Goal: Task Accomplishment & Management: Manage account settings

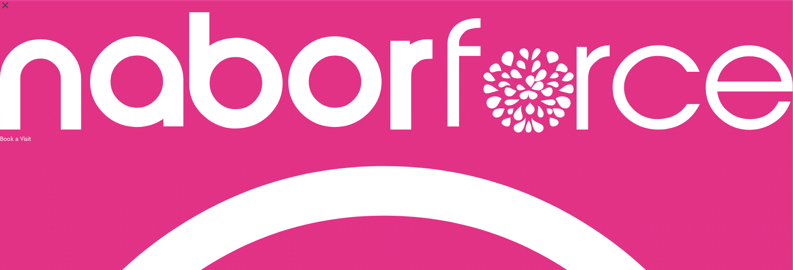
select select "*"
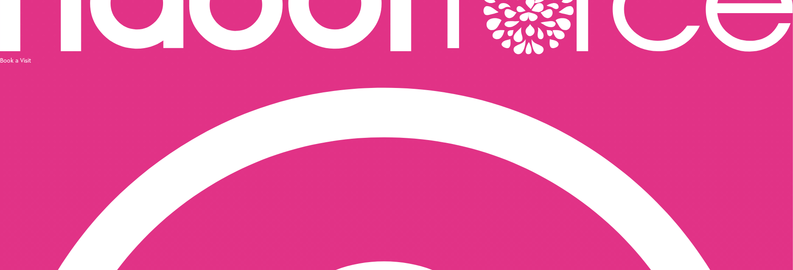
scroll to position [87, 0]
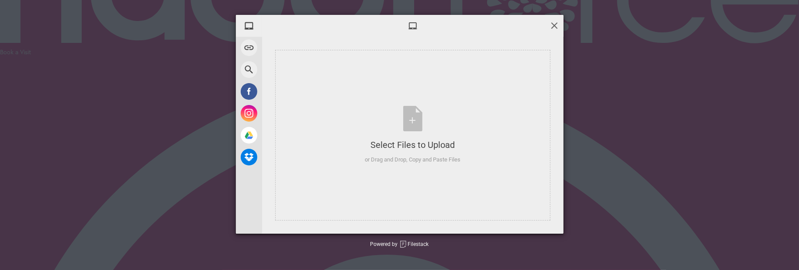
click at [557, 27] on span at bounding box center [555, 26] width 10 height 10
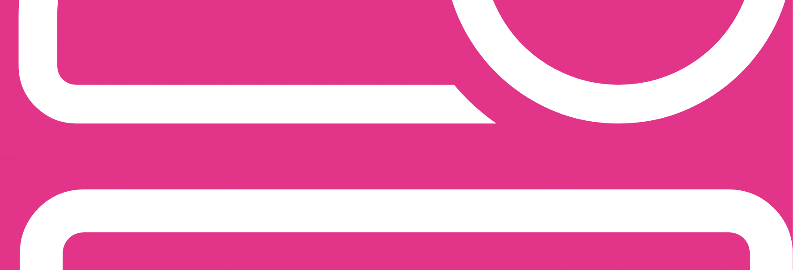
scroll to position [1471, 0]
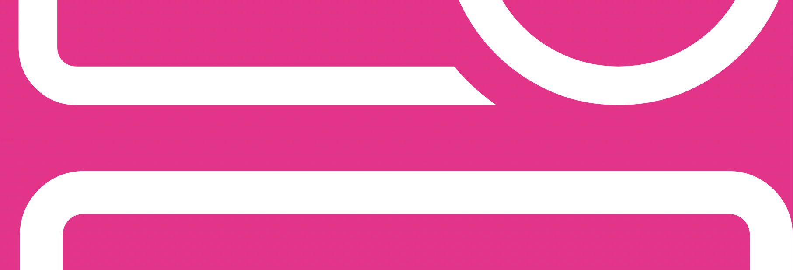
scroll to position [1495, 0]
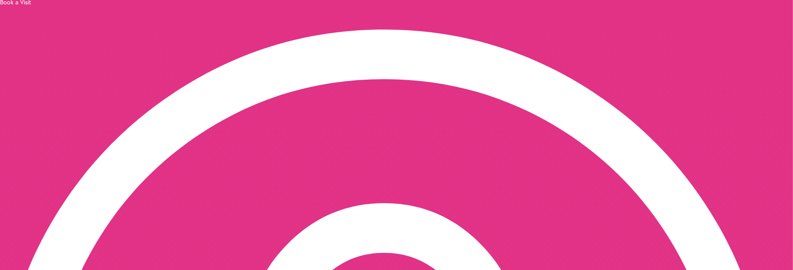
scroll to position [116, 0]
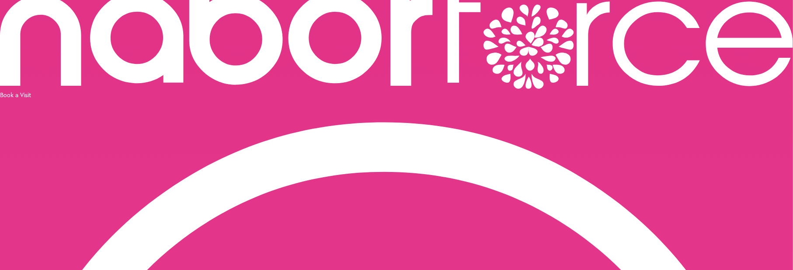
scroll to position [55, 0]
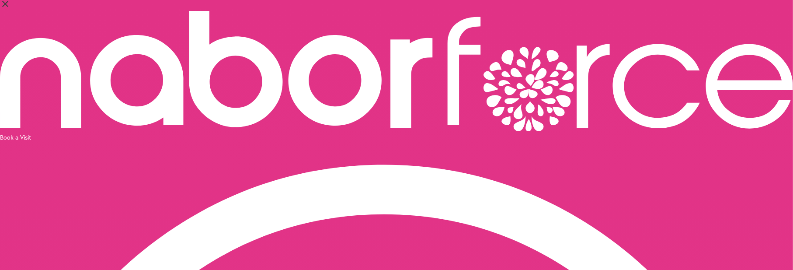
scroll to position [0, 0]
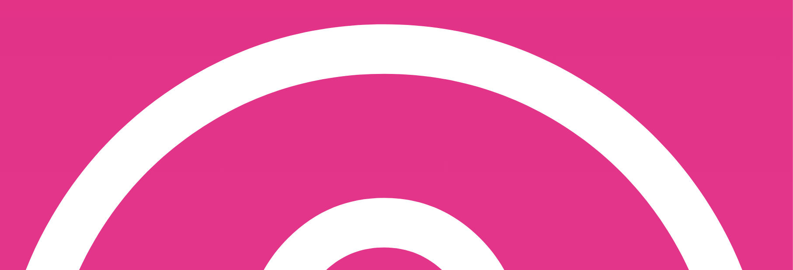
scroll to position [147, 0]
